Goal: Task Accomplishment & Management: Manage account settings

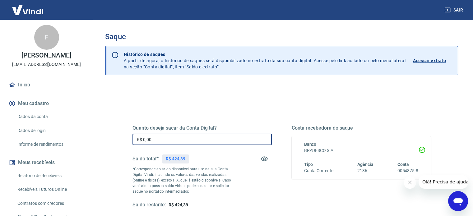
click at [190, 134] on input "R$ 0,00" at bounding box center [201, 140] width 139 height 12
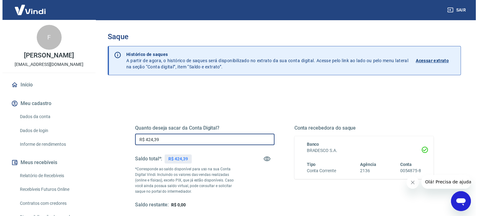
scroll to position [91, 0]
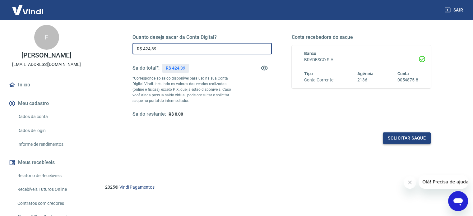
type input "R$ 424,39"
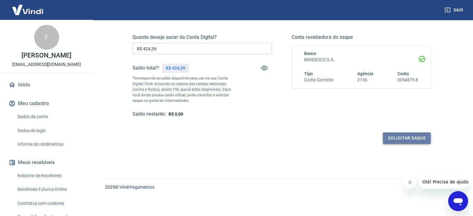
click at [401, 132] on button "Solicitar saque" at bounding box center [407, 138] width 48 height 12
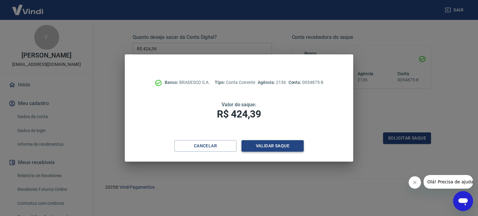
click at [277, 148] on button "Validar saque" at bounding box center [272, 146] width 62 height 12
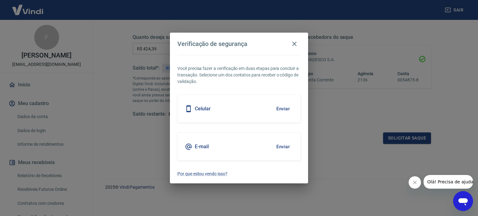
click at [282, 110] on button "Enviar" at bounding box center [283, 108] width 20 height 13
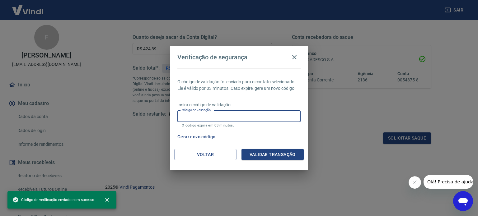
click at [274, 116] on input "Código de validação" at bounding box center [238, 117] width 123 height 12
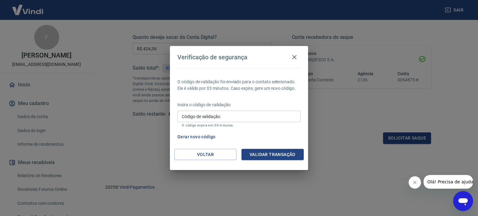
click at [222, 118] on input "Código de validação" at bounding box center [238, 117] width 123 height 12
